Goal: Navigation & Orientation: Find specific page/section

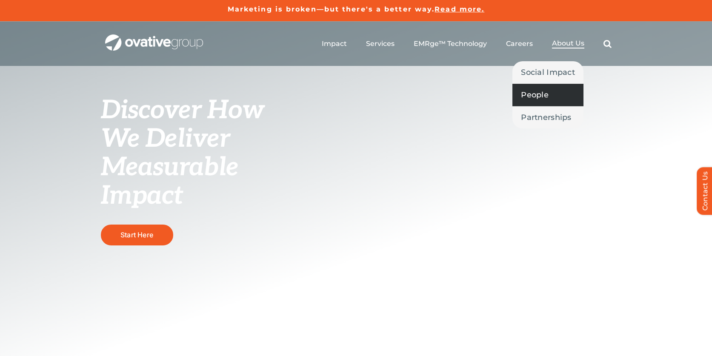
click at [537, 95] on span "People" at bounding box center [535, 95] width 28 height 12
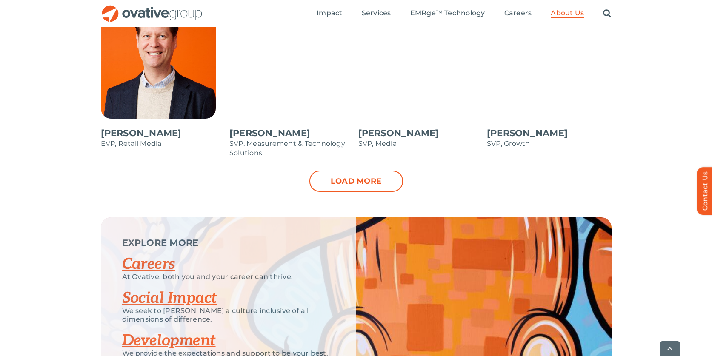
scroll to position [937, 0]
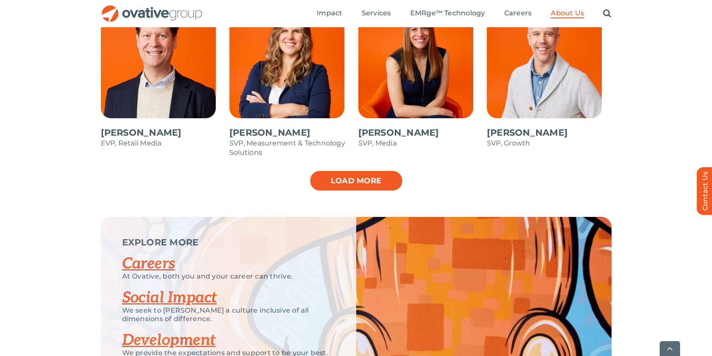
click at [362, 183] on link "Load more" at bounding box center [356, 180] width 94 height 21
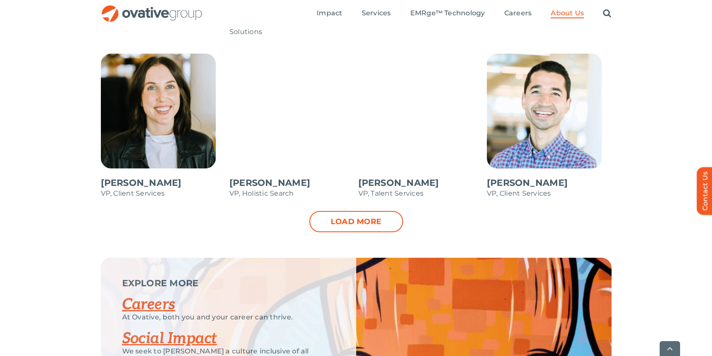
scroll to position [1238, 0]
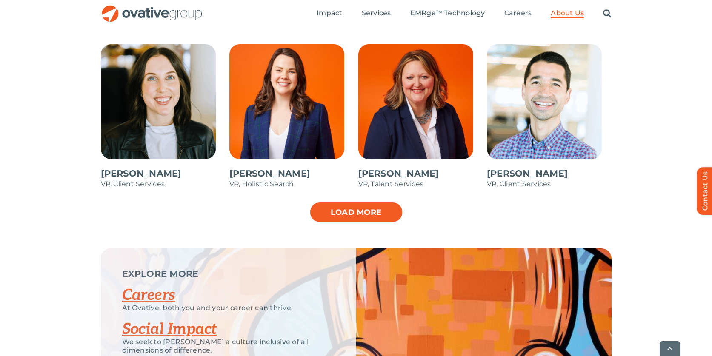
click at [340, 213] on link "Load more" at bounding box center [356, 212] width 94 height 21
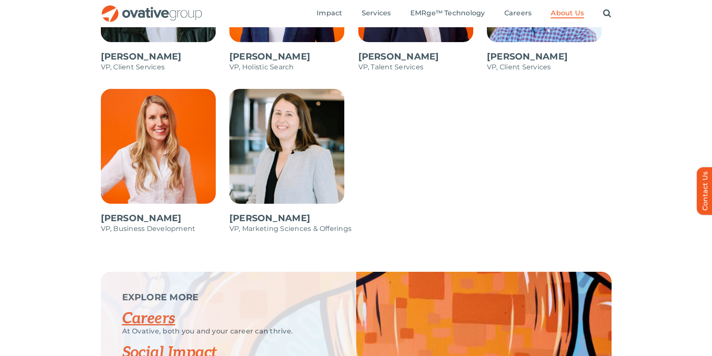
scroll to position [1352, 0]
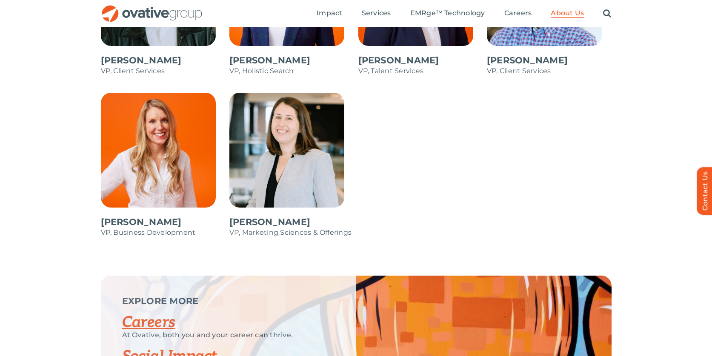
click at [158, 166] on span at bounding box center [163, 169] width 125 height 153
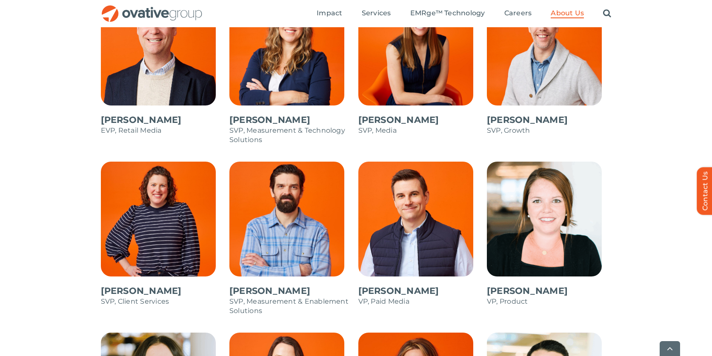
scroll to position [951, 0]
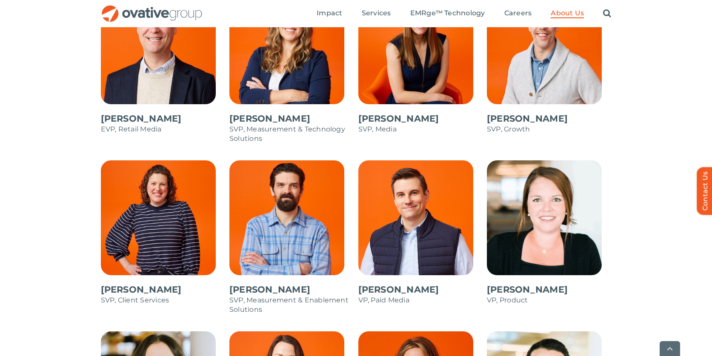
click at [394, 224] on span at bounding box center [420, 236] width 125 height 153
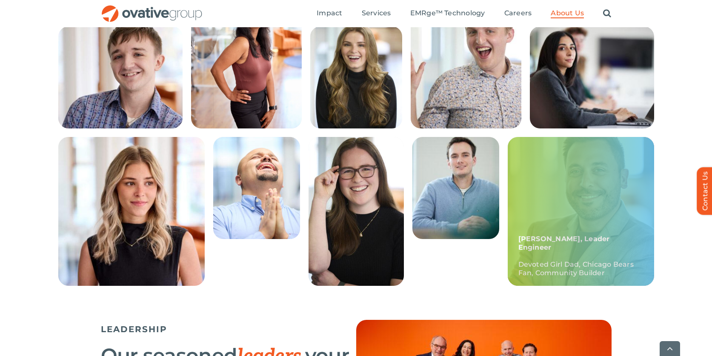
scroll to position [264, 0]
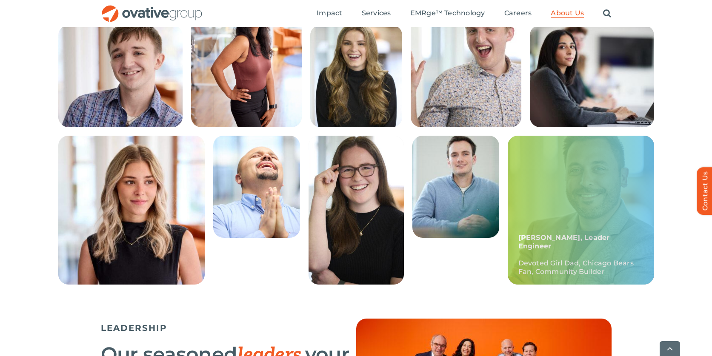
click at [580, 212] on div "Frankie, Leader Engineer Devoted Girl Dad, Chicago Bears Fan, Community Builder" at bounding box center [581, 210] width 146 height 149
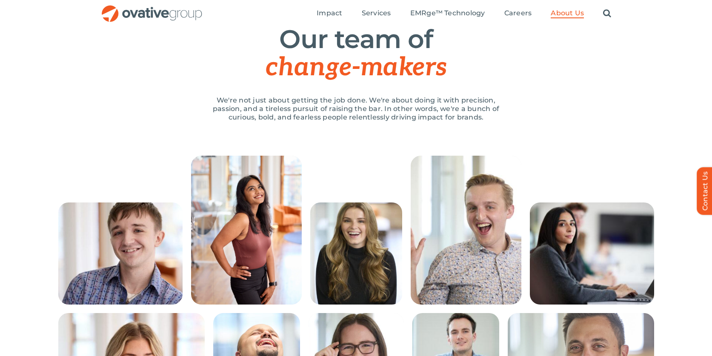
scroll to position [0, 0]
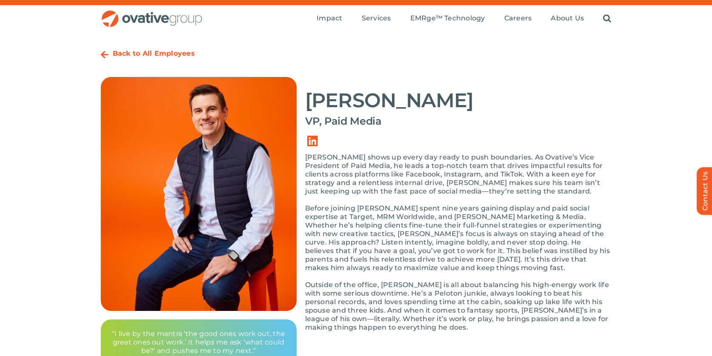
scroll to position [17, 0]
